Goal: Find specific page/section: Find specific page/section

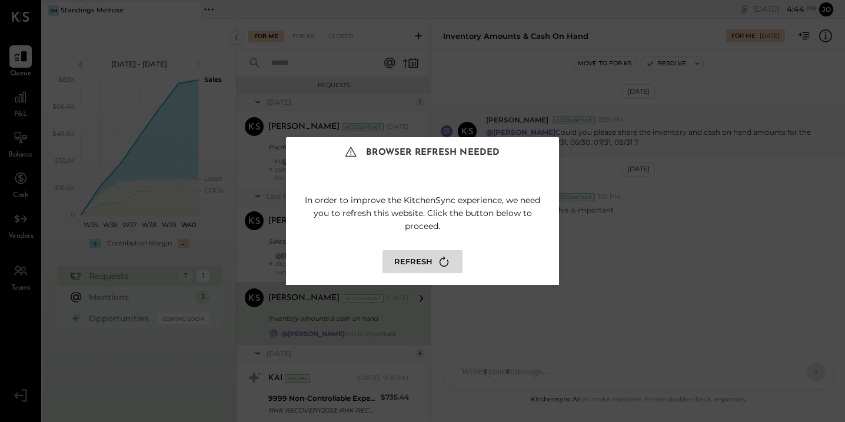
scroll to position [18, 0]
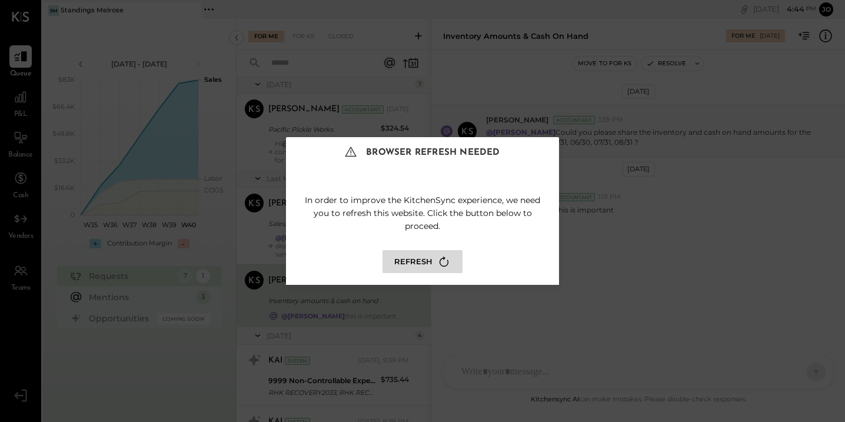
click at [431, 245] on div "In order to improve the KitchenSync experience, we need you to refresh this web…" at bounding box center [422, 230] width 273 height 109
click at [434, 257] on button "Refresh" at bounding box center [423, 261] width 80 height 23
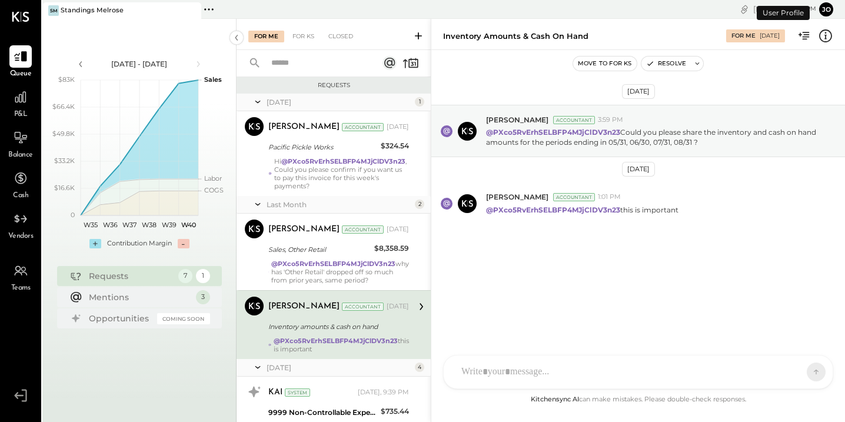
scroll to position [75, 0]
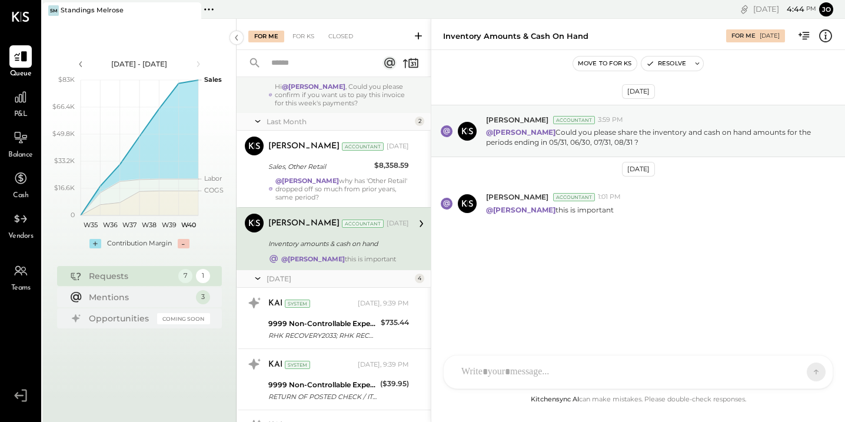
click at [327, 93] on div "Hi @[PERSON_NAME] , Could you please confirm if you want us to pay this invoice…" at bounding box center [342, 94] width 134 height 25
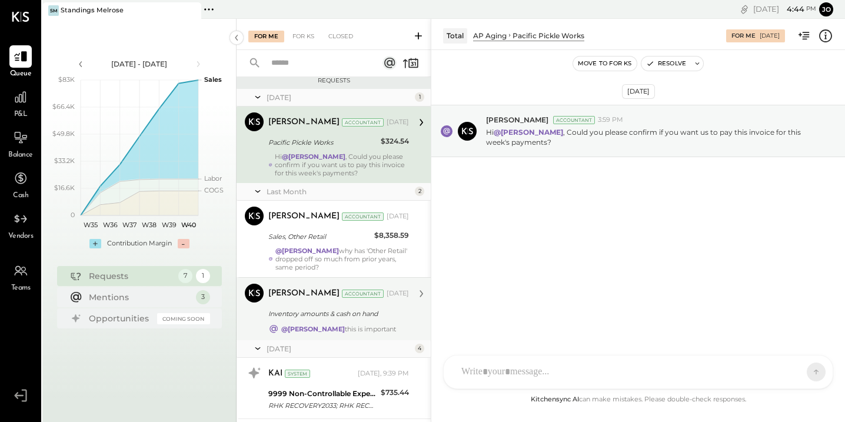
scroll to position [8, 0]
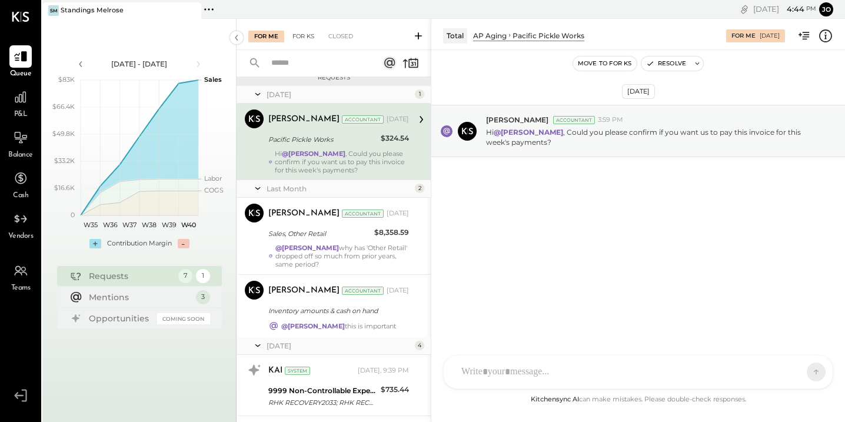
click at [297, 36] on div "For KS" at bounding box center [304, 37] width 34 height 12
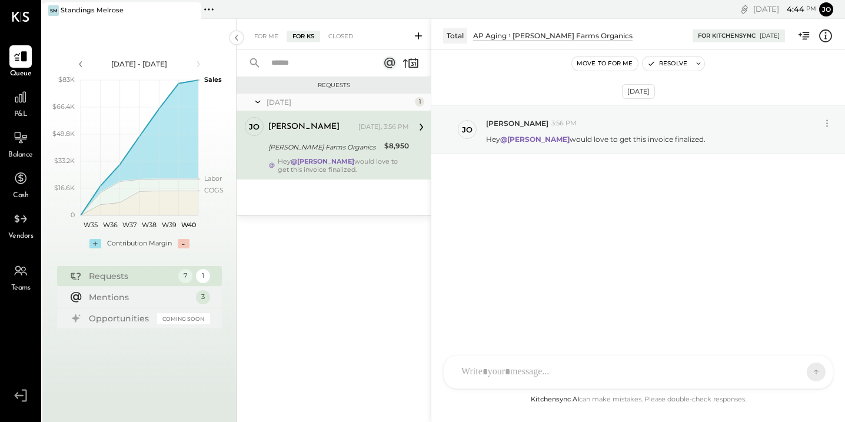
click at [331, 144] on div "[PERSON_NAME] Farms Organics" at bounding box center [324, 147] width 112 height 12
click at [189, 301] on div "Mentions" at bounding box center [139, 297] width 101 height 12
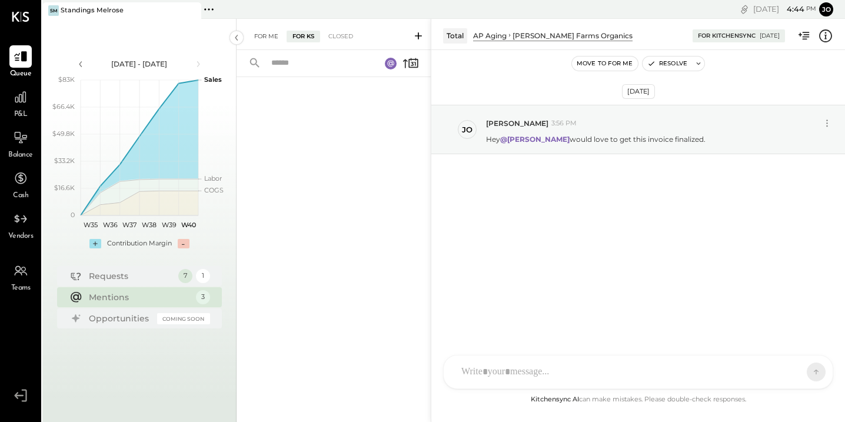
click at [269, 38] on div "For Me" at bounding box center [266, 37] width 36 height 12
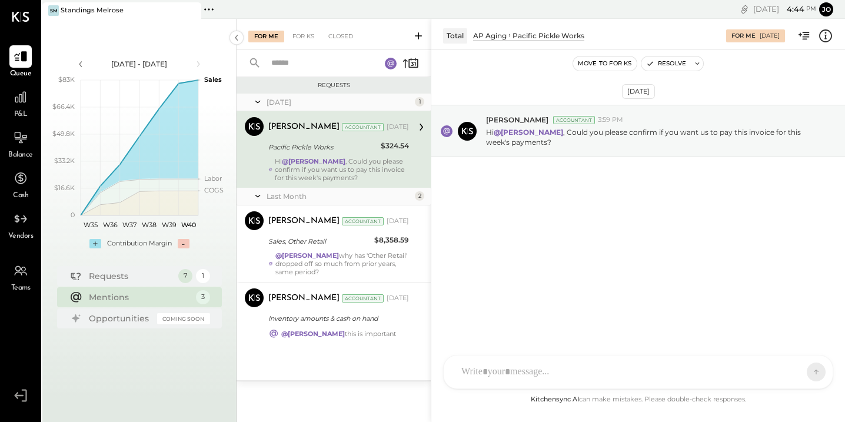
click at [348, 172] on div "Hi @[PERSON_NAME] , Could you please confirm if you want us to pay this invoice…" at bounding box center [342, 169] width 134 height 25
click at [379, 146] on div "Pacific Pickle Works $324.54" at bounding box center [338, 147] width 141 height 14
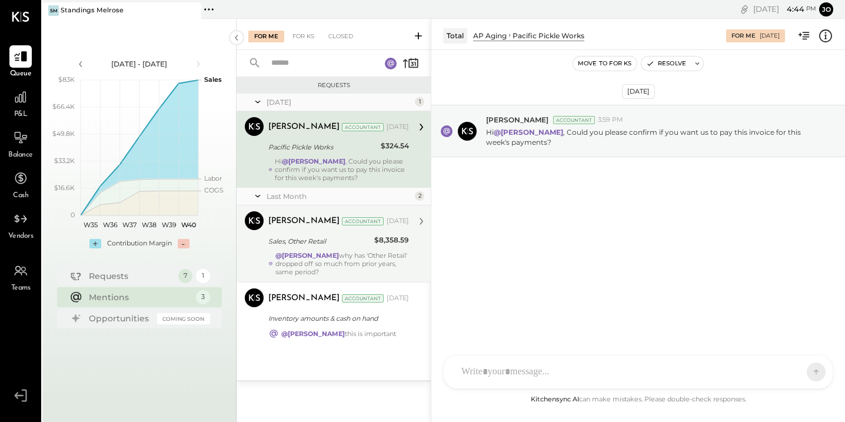
click at [384, 251] on div "@[PERSON_NAME] why has 'Other Retail' dropped off so much from prior years, sam…" at bounding box center [343, 263] width 134 height 25
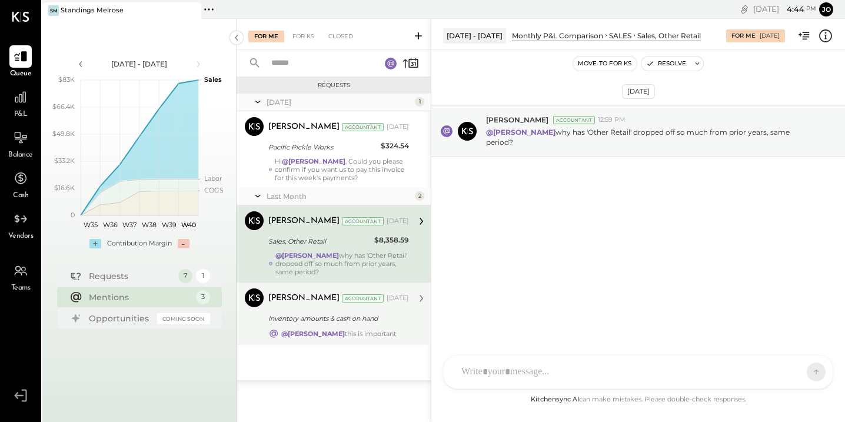
click at [379, 328] on div "@[PERSON_NAME] this is important" at bounding box center [338, 333] width 141 height 11
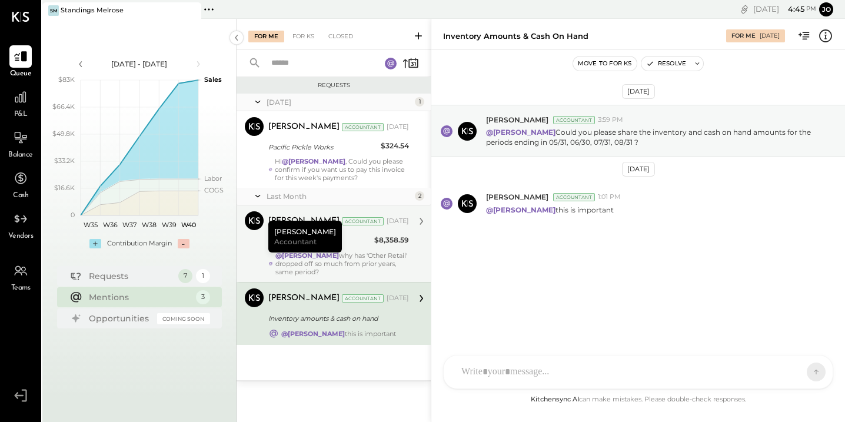
click at [19, 111] on span "P&L" at bounding box center [21, 114] width 14 height 11
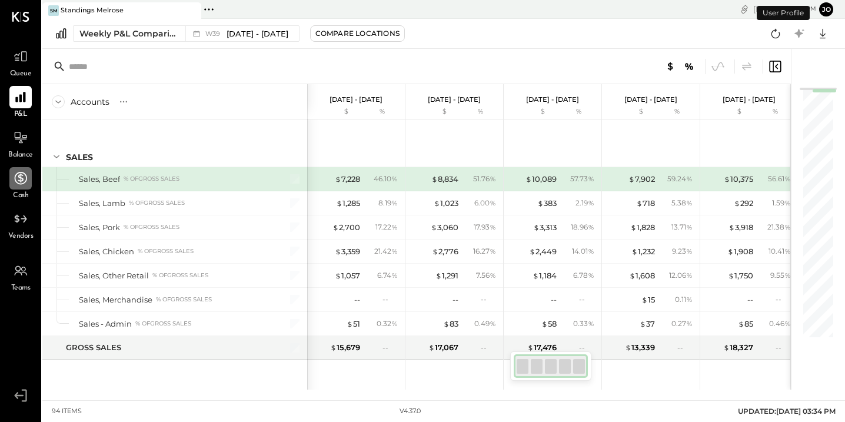
click at [21, 187] on div at bounding box center [20, 178] width 22 height 22
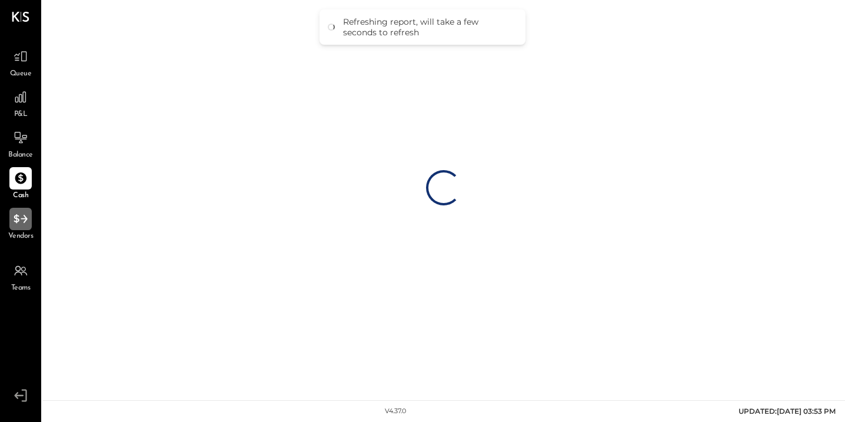
click at [16, 220] on icon at bounding box center [21, 218] width 14 height 9
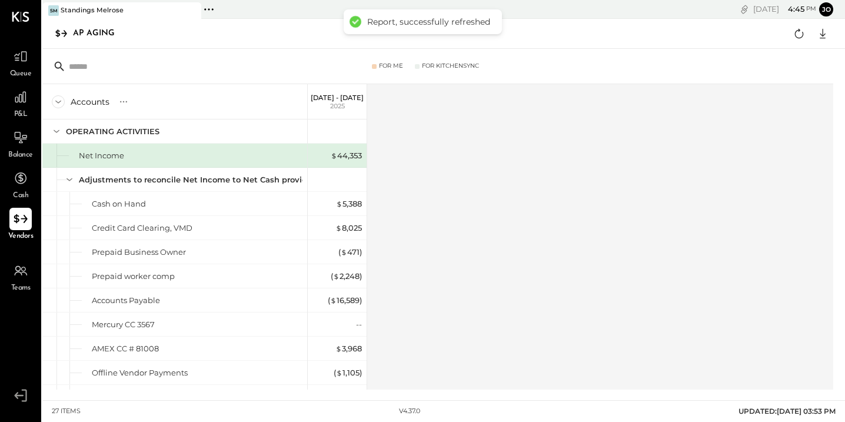
click at [16, 217] on icon at bounding box center [21, 218] width 14 height 9
click at [28, 180] on div at bounding box center [20, 178] width 22 height 22
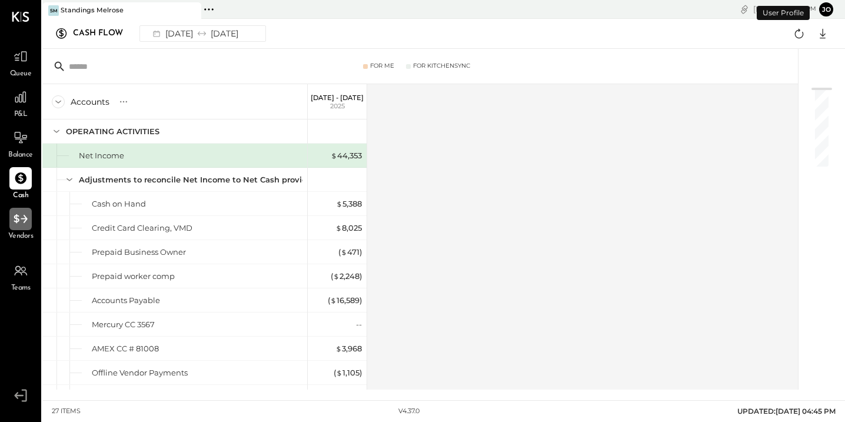
click at [10, 213] on div at bounding box center [20, 219] width 22 height 22
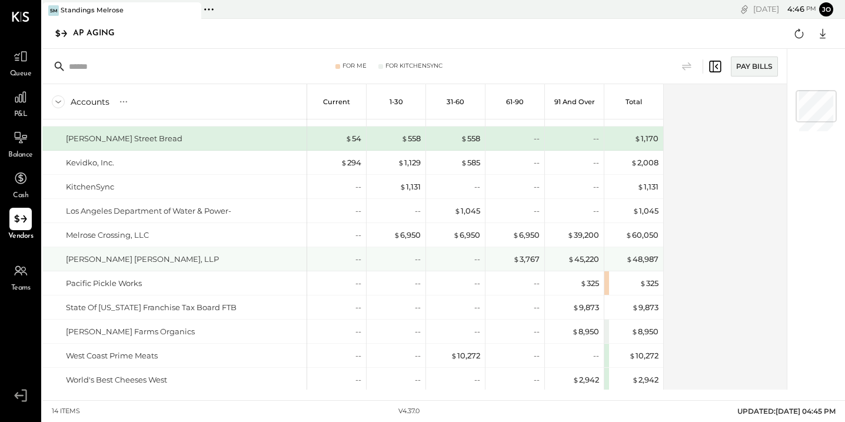
scroll to position [97, 0]
